Goal: Transaction & Acquisition: Purchase product/service

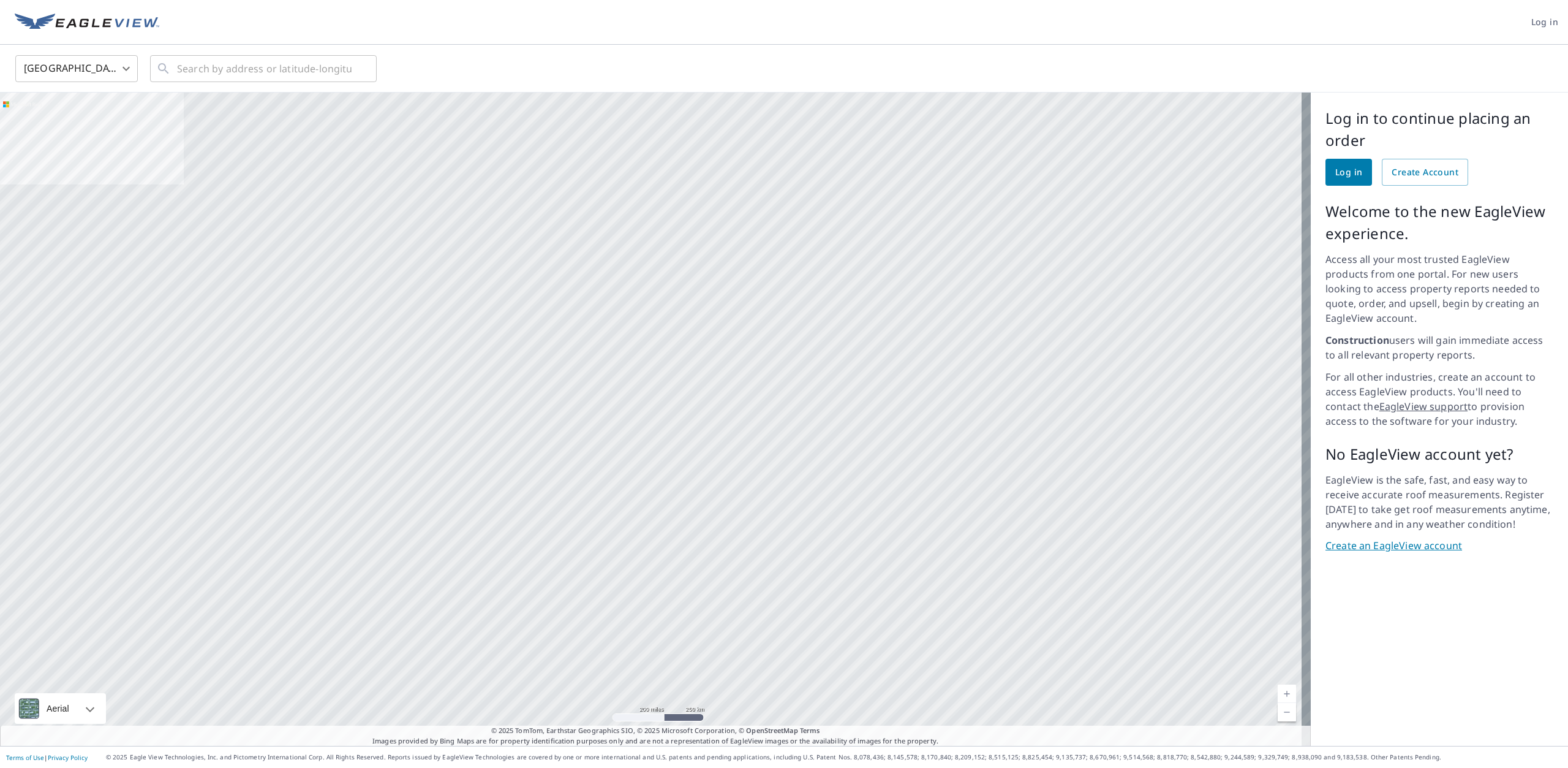
click at [1336, 170] on span "Log in" at bounding box center [1349, 173] width 27 height 15
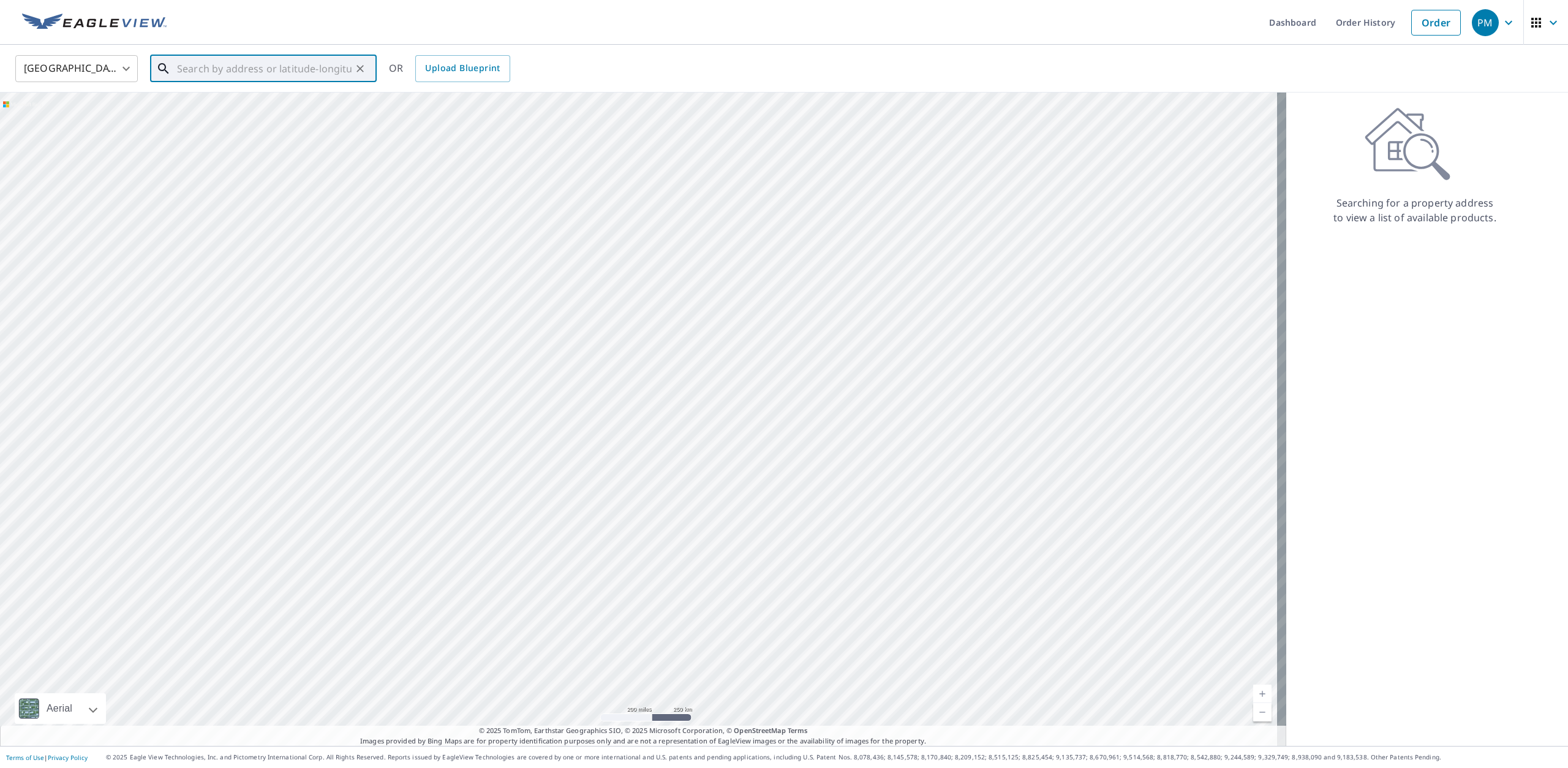
click at [216, 70] on input "text" at bounding box center [264, 69] width 174 height 35
click at [202, 113] on p "Walled Lake, MI 48390" at bounding box center [270, 117] width 192 height 12
type input "1845 Ladd Rd Walled Lake, MI 48390"
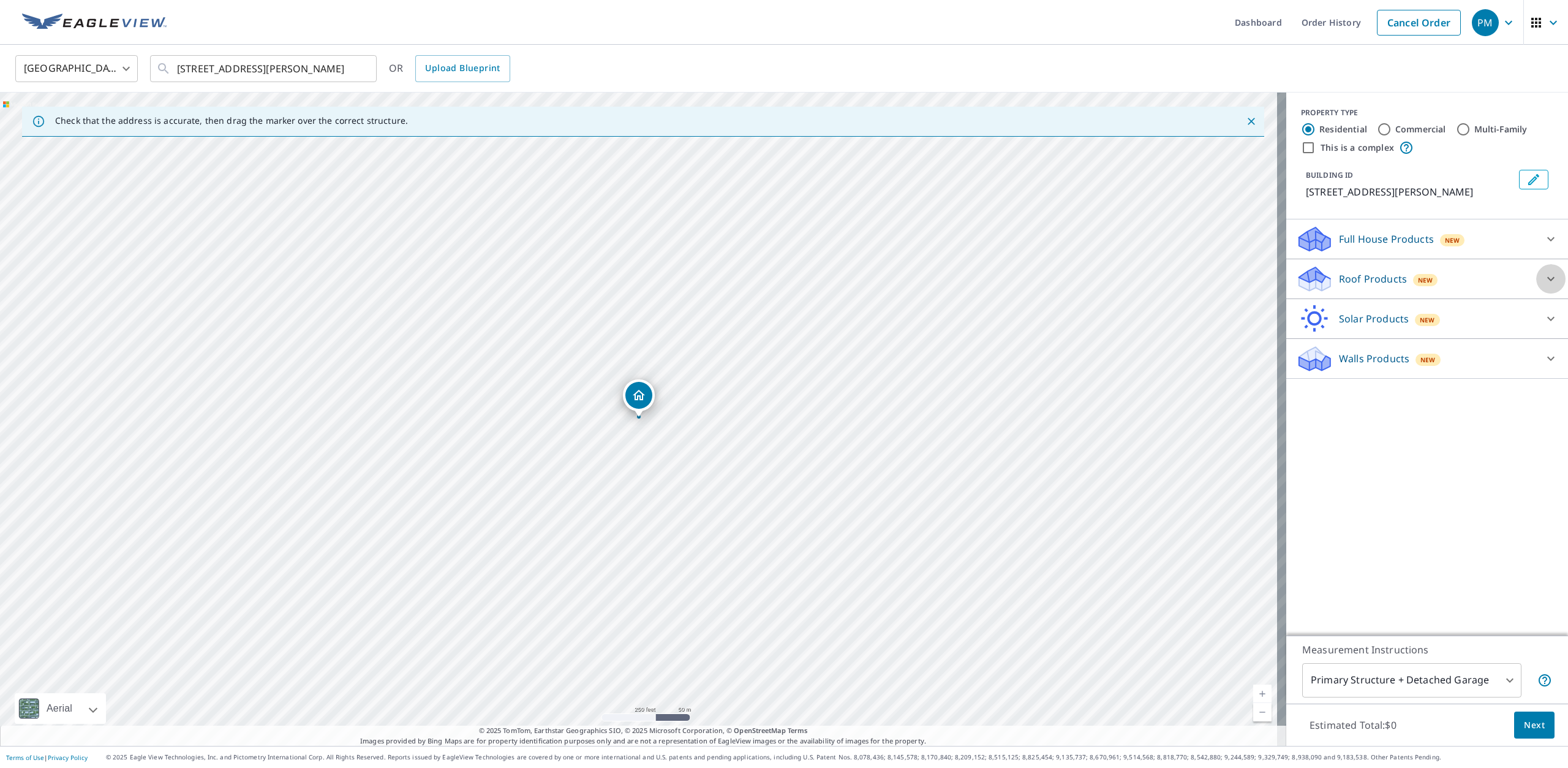
click at [1544, 275] on icon at bounding box center [1551, 279] width 15 height 15
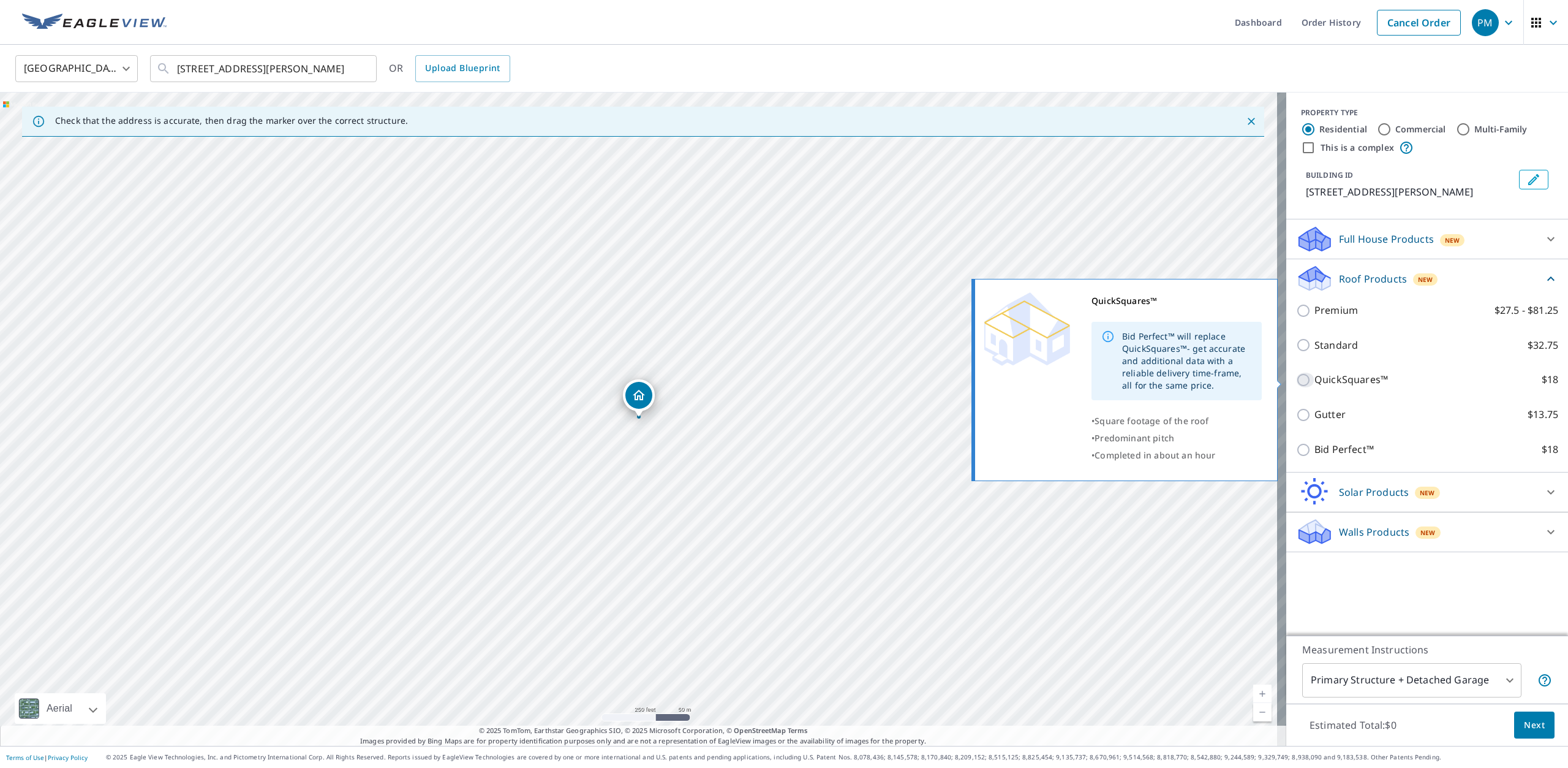
click at [1296, 380] on input "QuickSquares™ $18" at bounding box center [1305, 380] width 19 height 15
checkbox input "true"
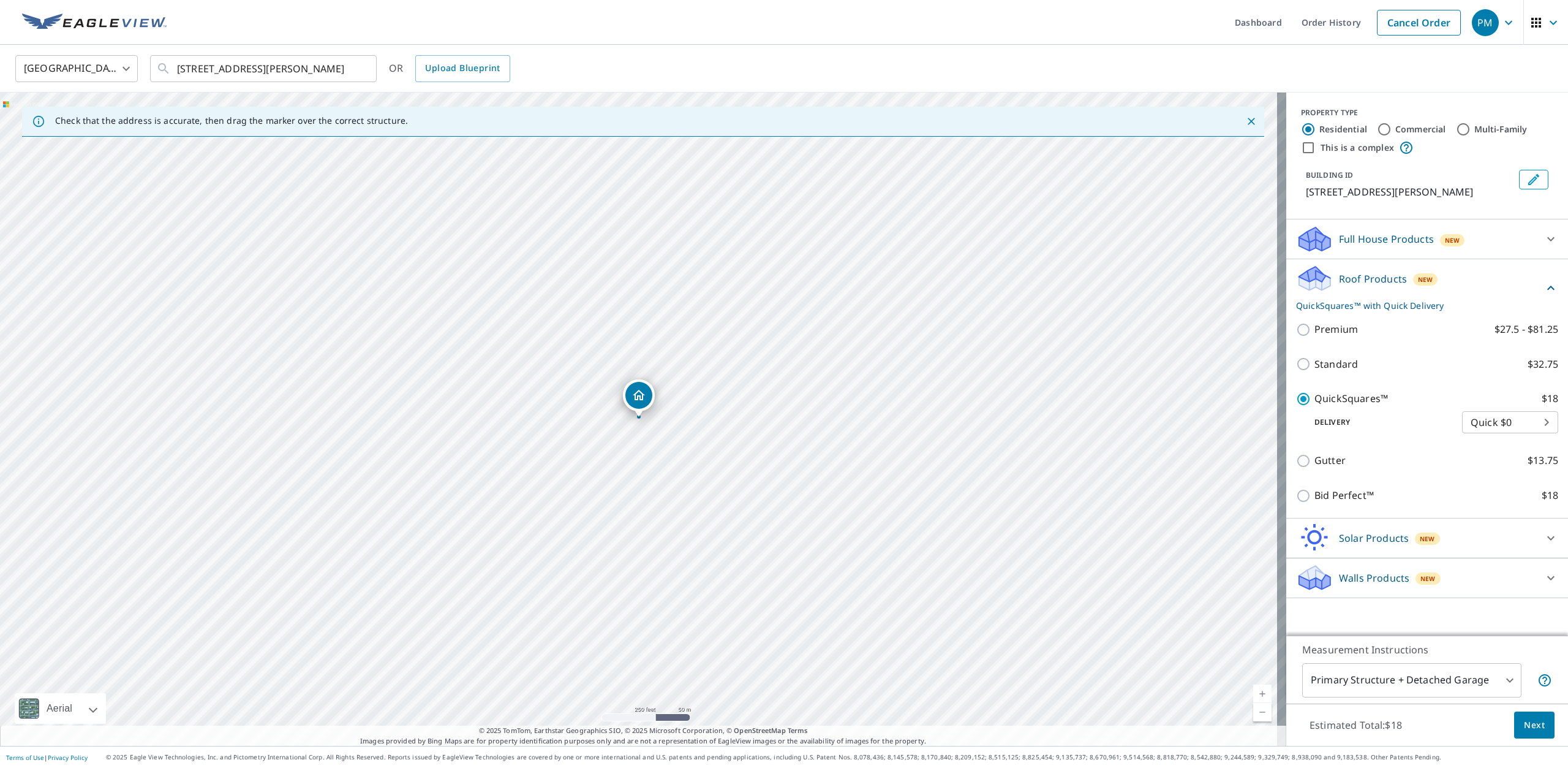
click at [1524, 724] on span "Next" at bounding box center [1535, 725] width 21 height 15
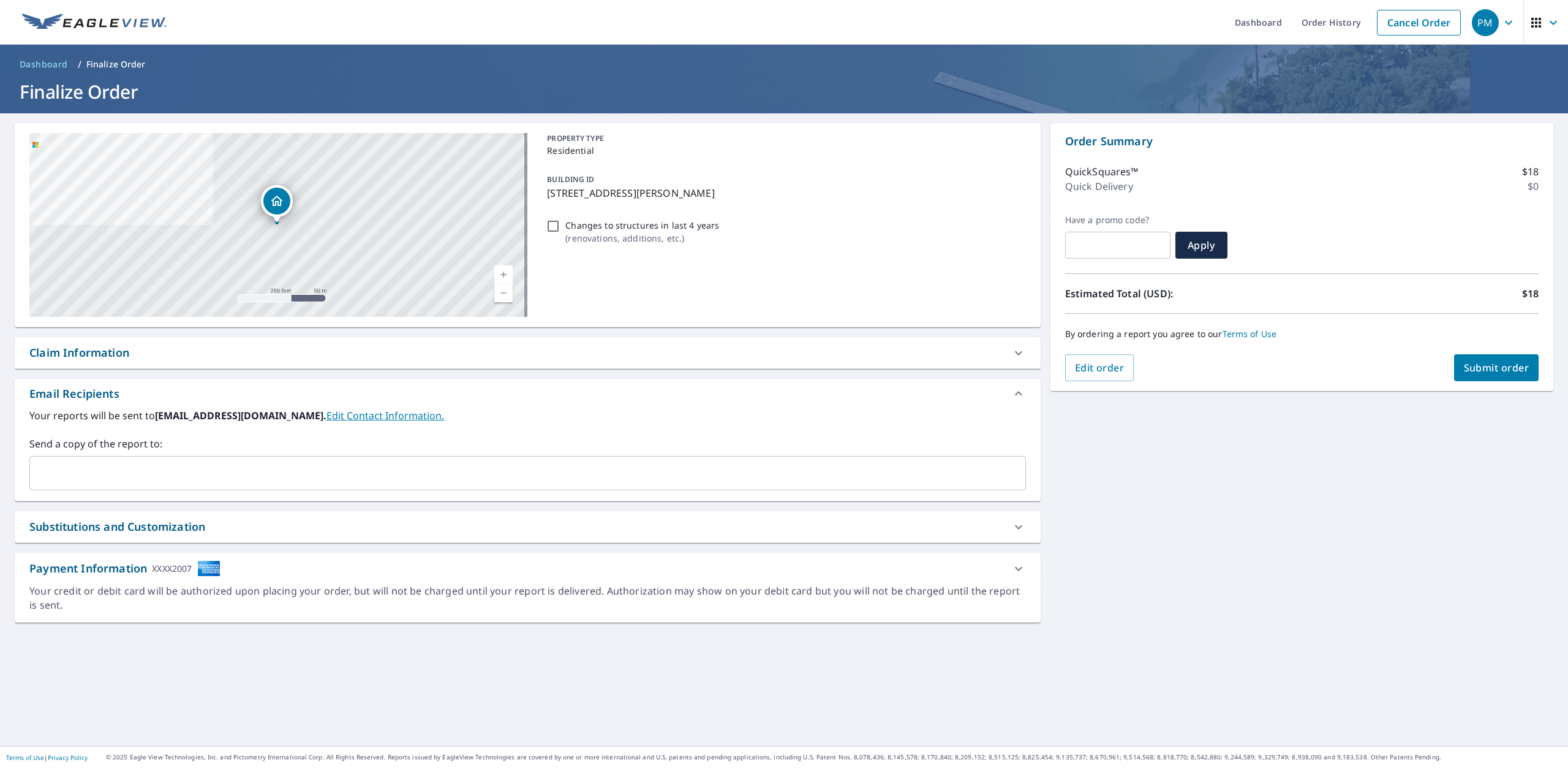
click at [548, 225] on input "Changes to structures in last 4 years ( renovations, additions, etc. )" at bounding box center [553, 226] width 15 height 15
checkbox input "true"
click at [1488, 370] on span "Submit order" at bounding box center [1497, 368] width 66 height 14
checkbox input "true"
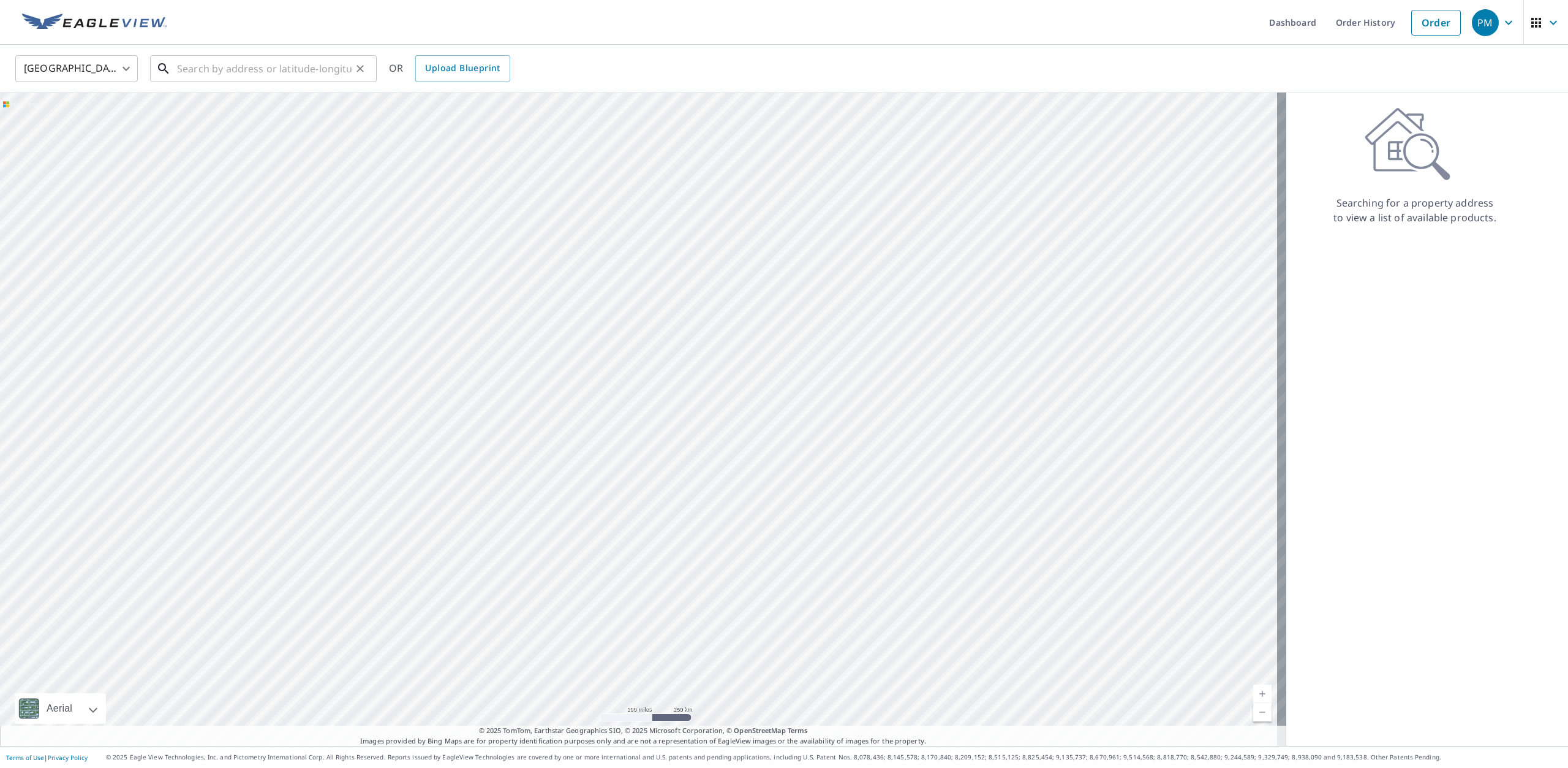
click at [265, 72] on input "text" at bounding box center [264, 69] width 174 height 35
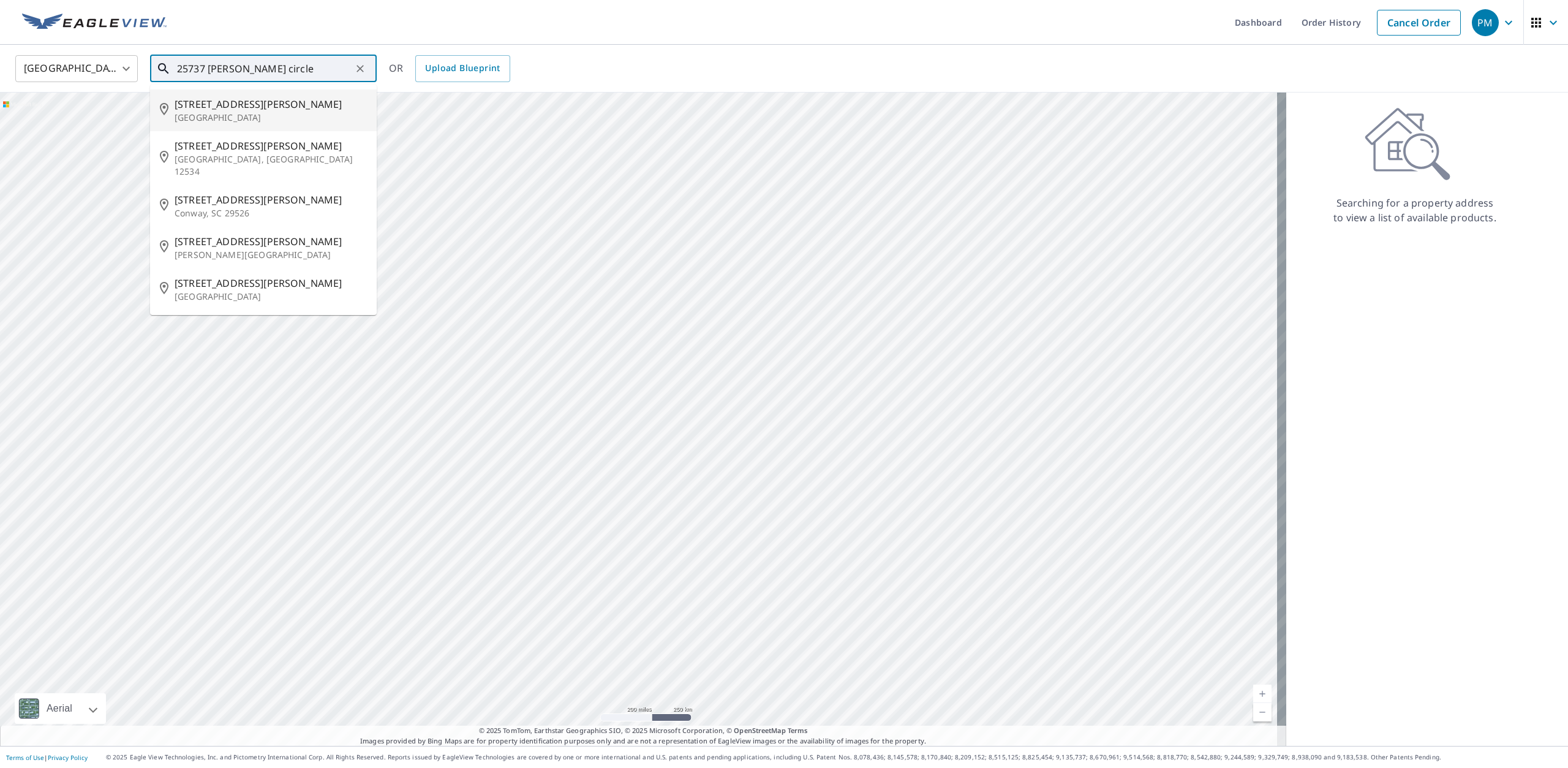
click at [226, 106] on span "[STREET_ADDRESS][PERSON_NAME]" at bounding box center [270, 105] width 192 height 15
type input "25737 Livingston Circle Farmington Hills, MI 48335"
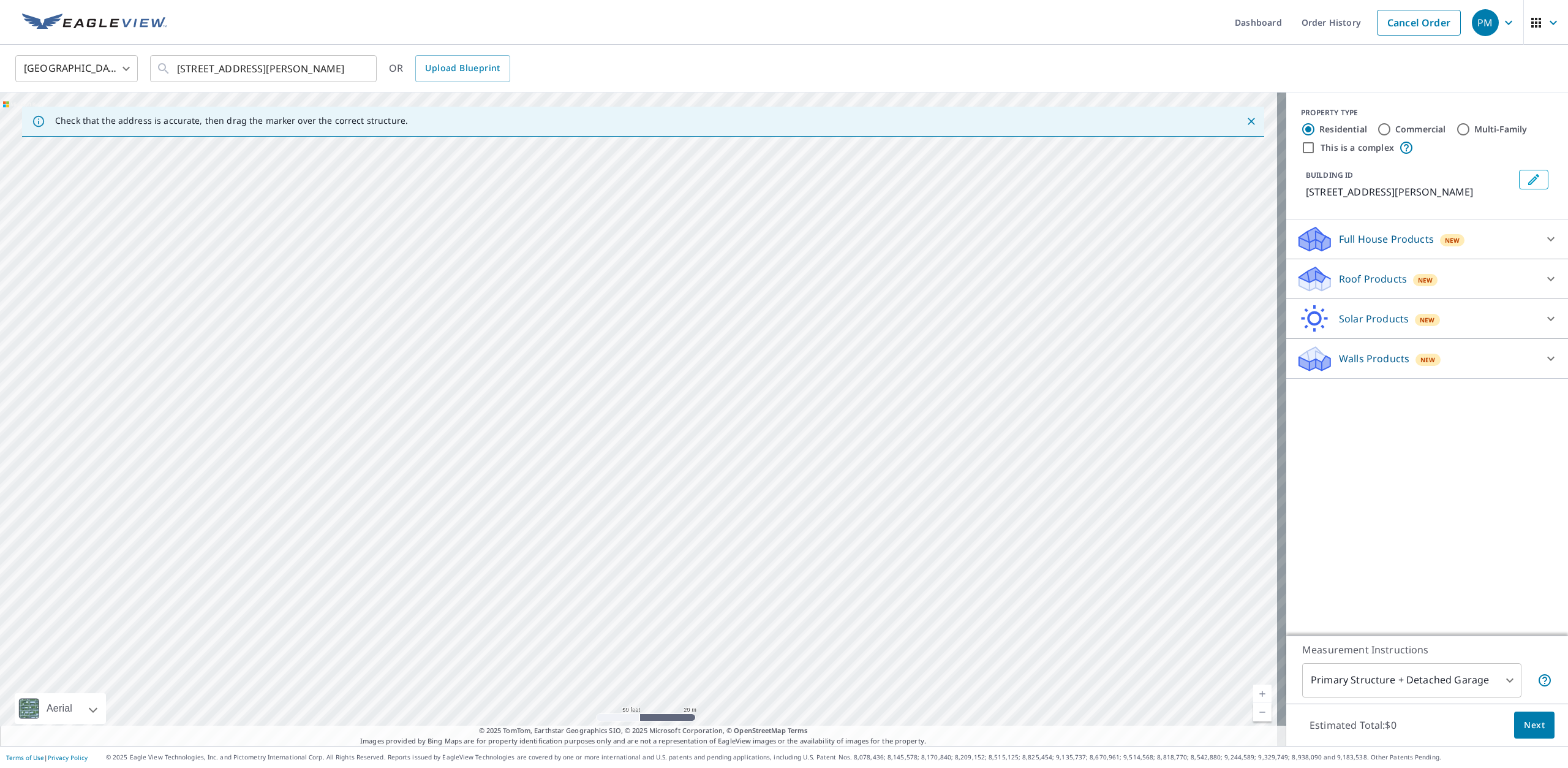
click at [882, 254] on div "25737 Livingston Cir Farmington Hills, MI 48335" at bounding box center [643, 419] width 1286 height 654
click at [1544, 286] on icon at bounding box center [1551, 279] width 15 height 15
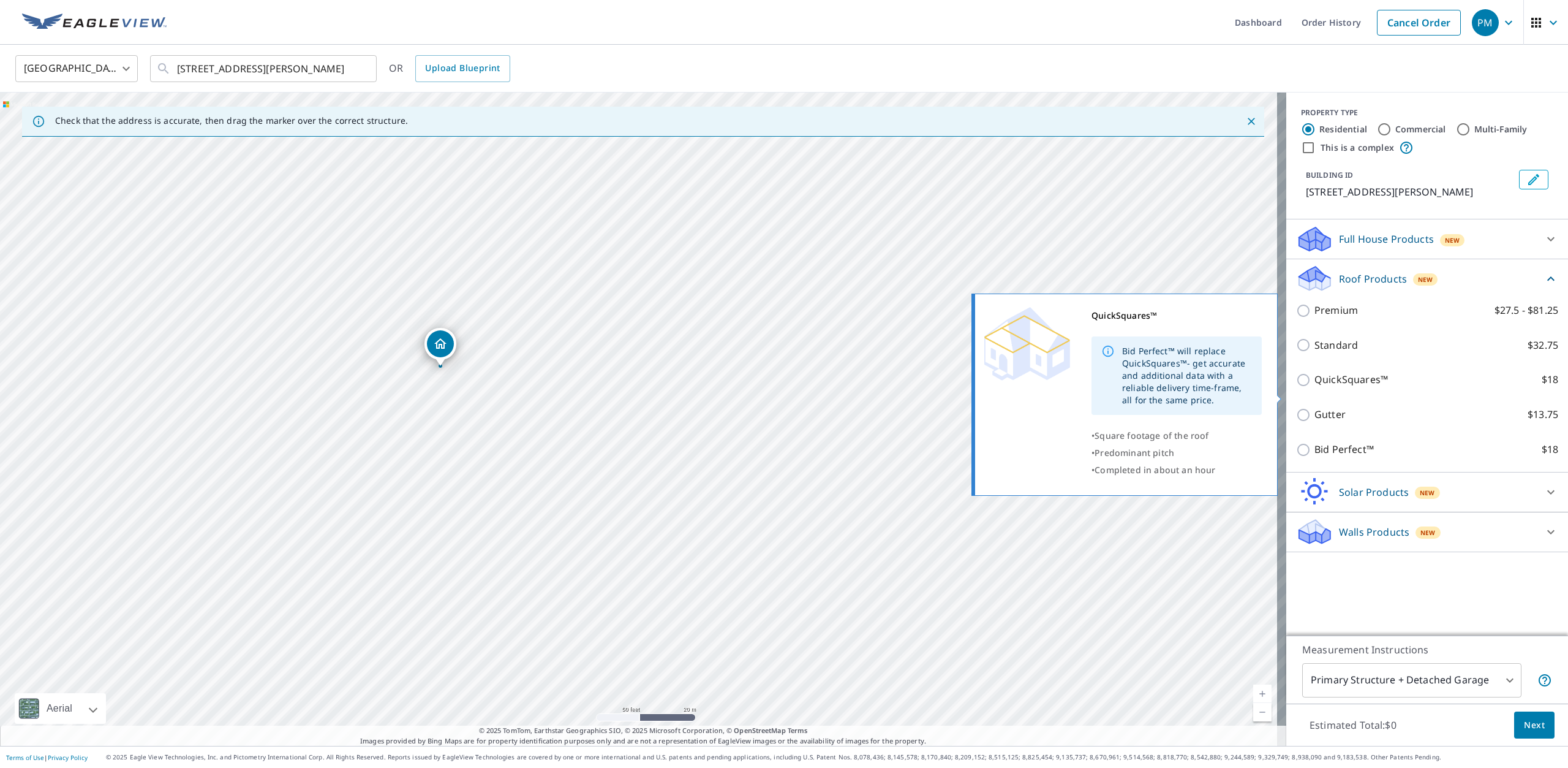
click at [1296, 387] on input "QuickSquares™ $18" at bounding box center [1305, 380] width 19 height 15
checkbox input "true"
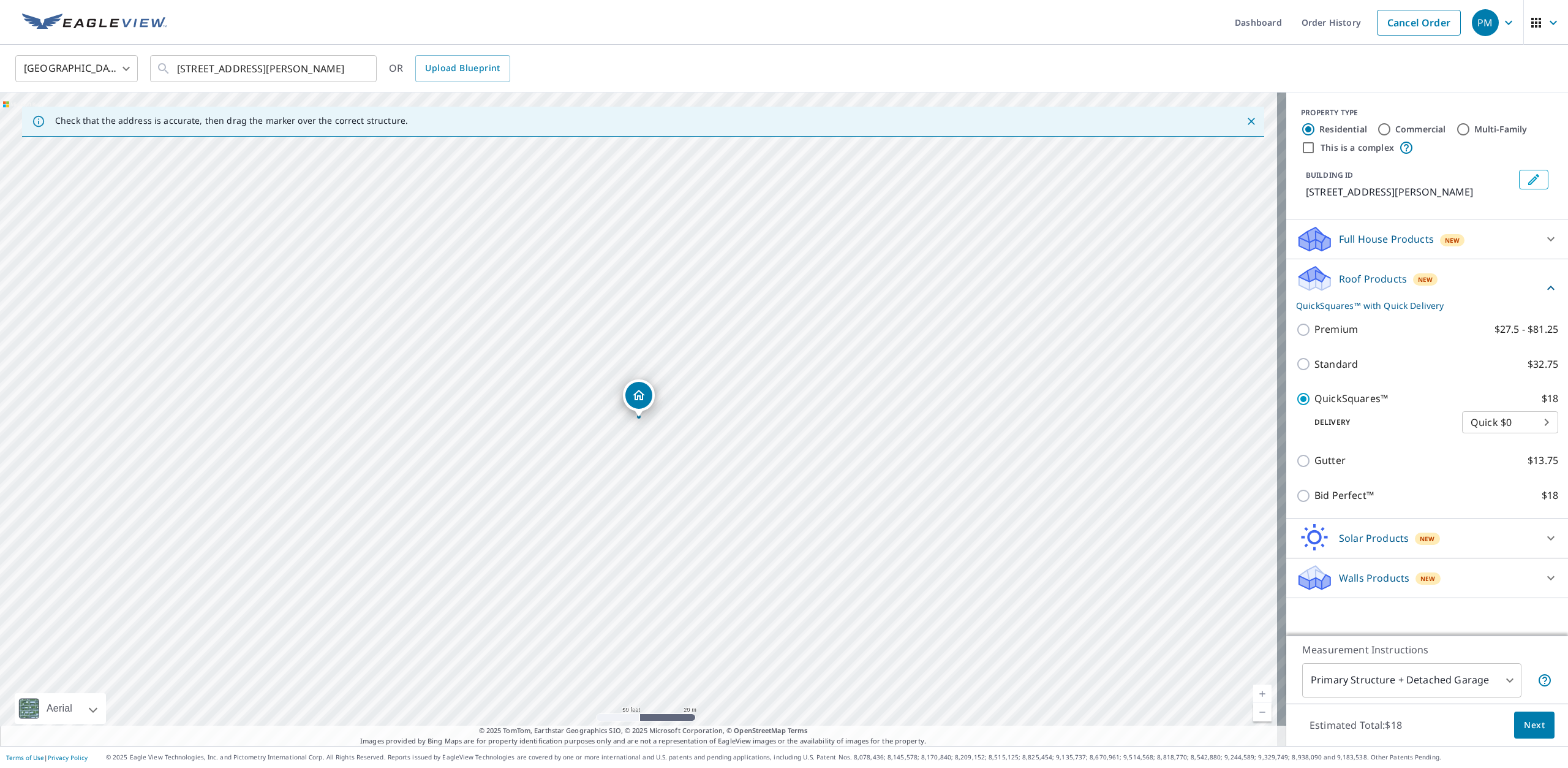
click at [1524, 725] on span "Next" at bounding box center [1535, 725] width 21 height 15
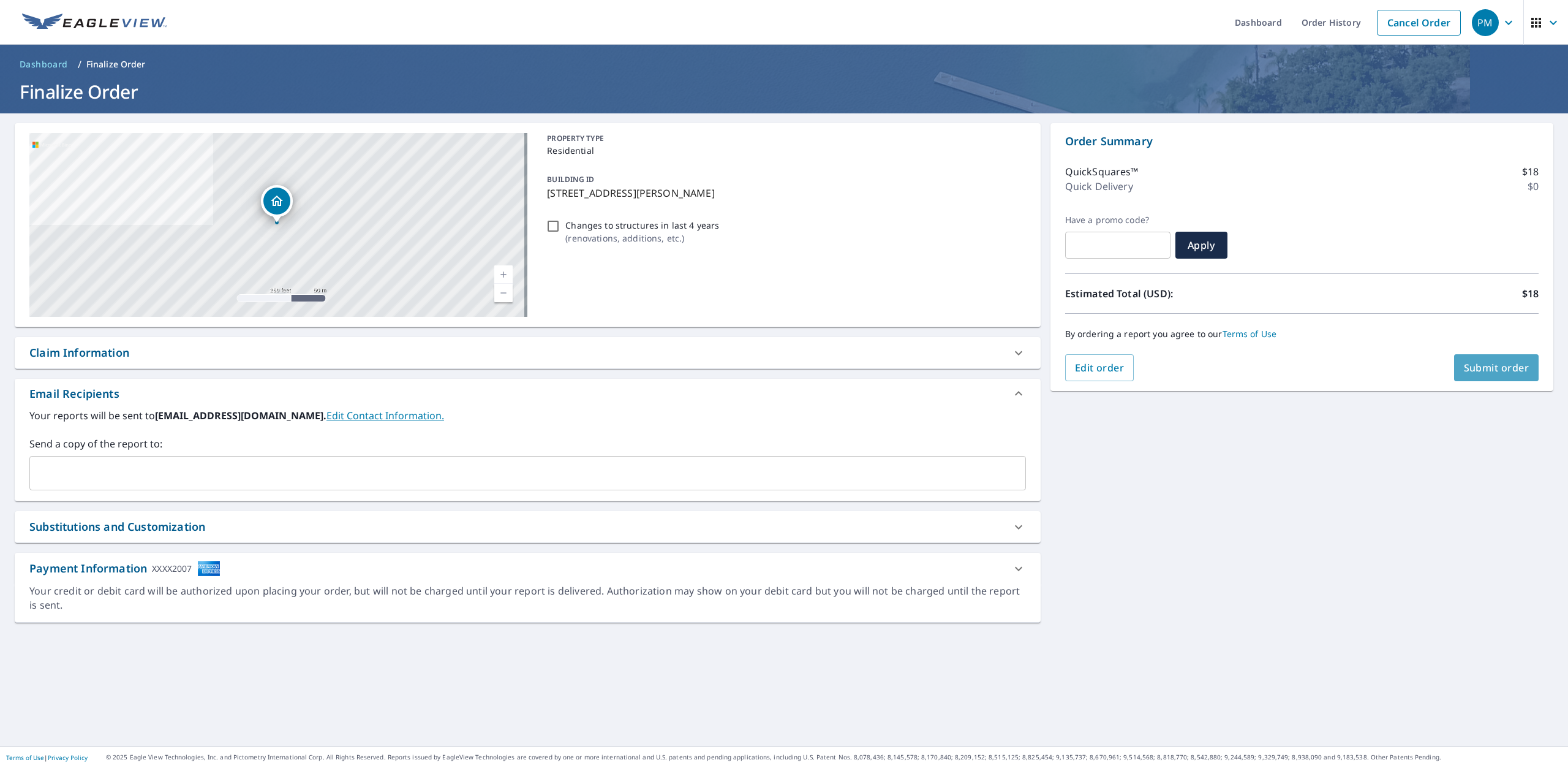
click at [1485, 370] on span "Submit order" at bounding box center [1497, 368] width 66 height 14
checkbox input "true"
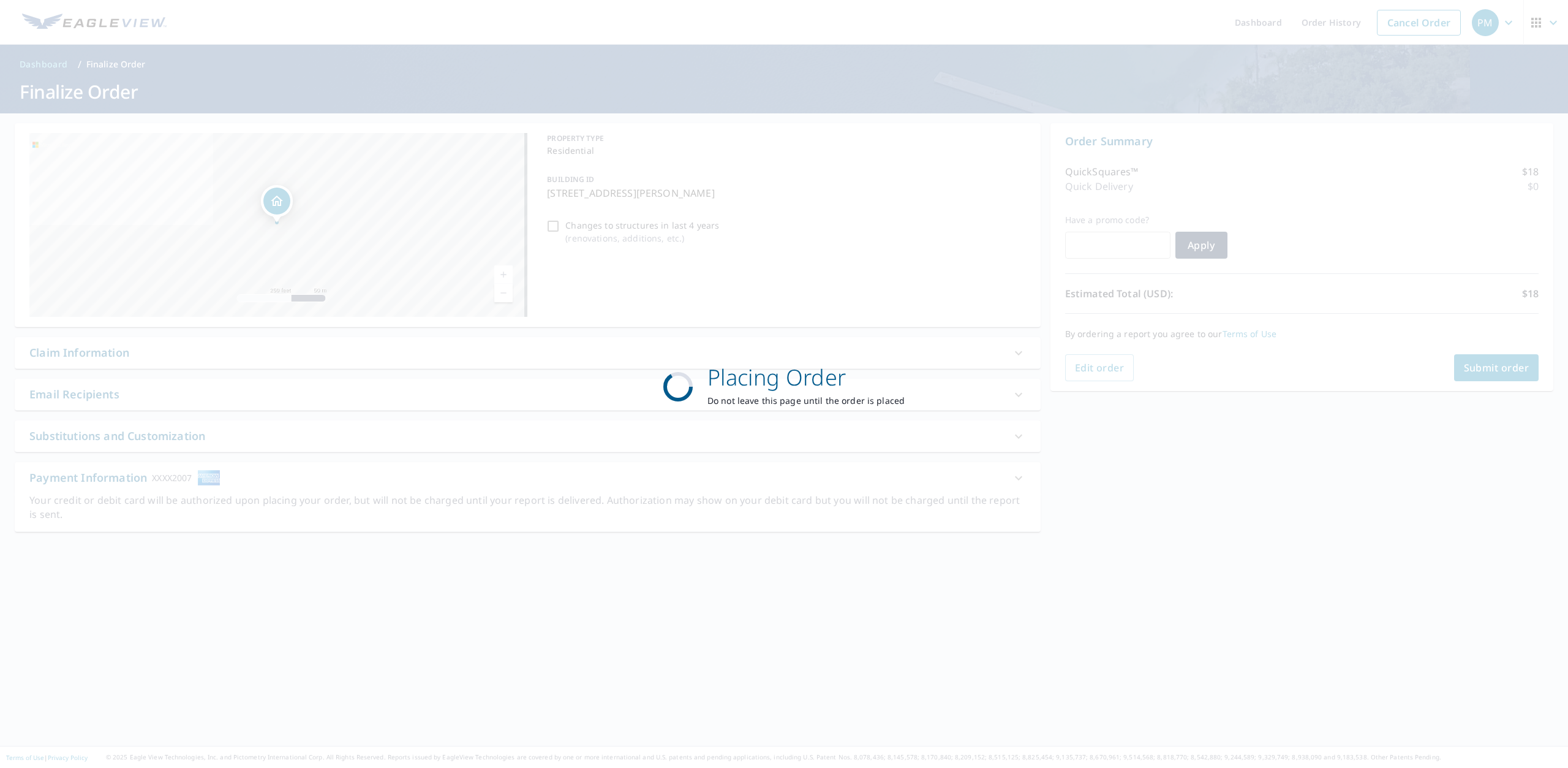
click at [551, 225] on div "Placing Order Do not leave this page until the order is placed" at bounding box center [784, 384] width 1568 height 768
